Goal: Information Seeking & Learning: Learn about a topic

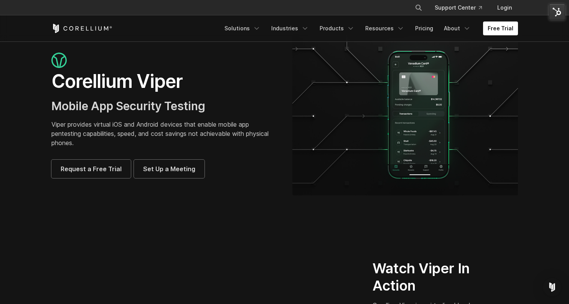
scroll to position [12, 0]
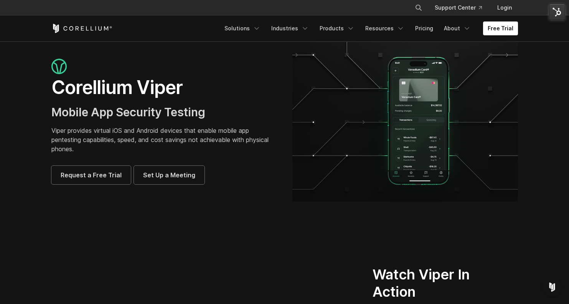
click at [551, 96] on section "Corellium Viper Mobile App Security Testing Viper provides virtual iOS and Andr…" at bounding box center [284, 124] width 569 height 191
click at [421, 5] on icon "Search" at bounding box center [419, 8] width 6 height 6
click at [397, 8] on input "Search our site..." at bounding box center [379, 8] width 62 height 12
type input "**********"
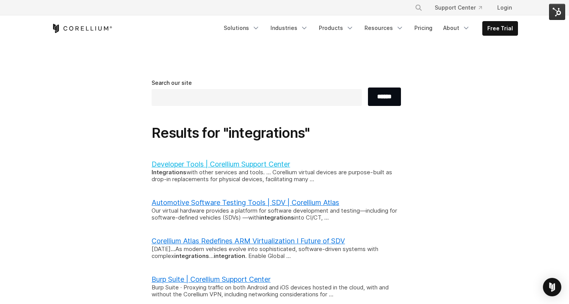
click at [262, 168] on link "Developer Tools | Corellium Support Center" at bounding box center [221, 164] width 139 height 8
click at [419, 7] on icon "Search" at bounding box center [419, 8] width 6 height 6
click at [412, 1] on button "Search" at bounding box center [419, 8] width 14 height 14
click at [369, 10] on input "Search our site..." at bounding box center [379, 8] width 62 height 12
type input "******"
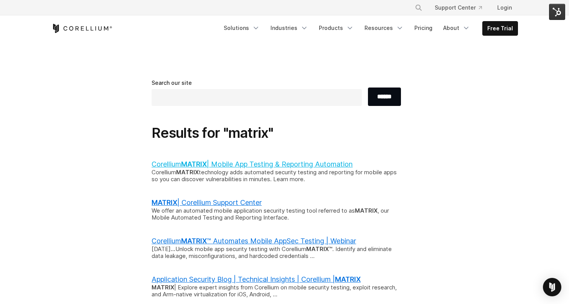
click at [271, 165] on link "Corellium MATRIX | Mobile App Testing & Reporting Automation" at bounding box center [252, 164] width 201 height 8
